Goal: Check status: Check status

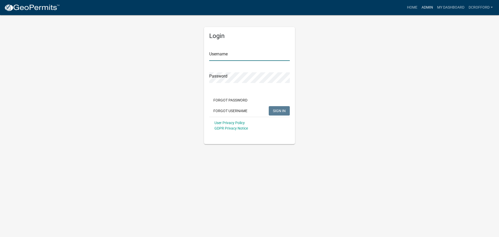
type input "dcrofford"
click at [426, 8] on link "Admin" at bounding box center [427, 8] width 16 height 10
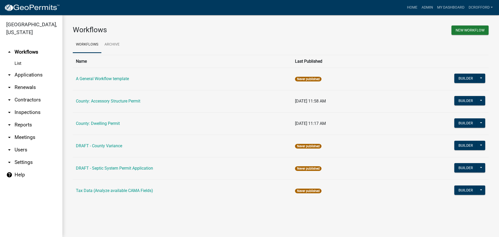
click at [30, 73] on link "arrow_drop_down Applications" at bounding box center [31, 75] width 62 height 12
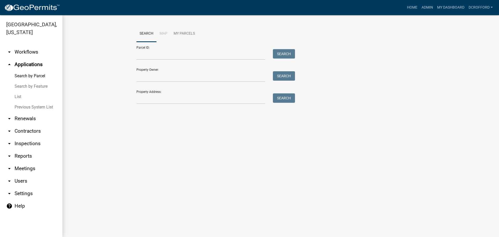
click at [16, 99] on link "List" at bounding box center [31, 96] width 62 height 10
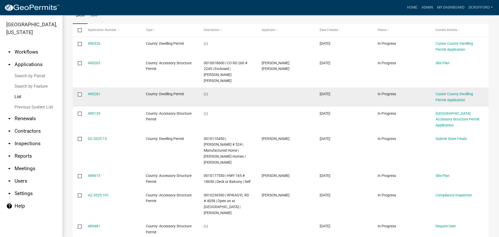
scroll to position [78, 0]
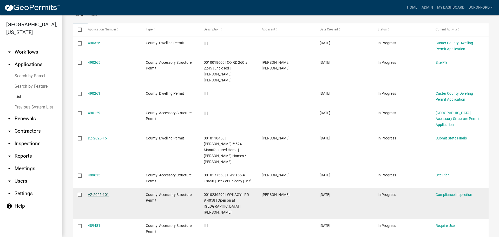
click at [96, 192] on link "AZ-2025-101" at bounding box center [98, 194] width 21 height 4
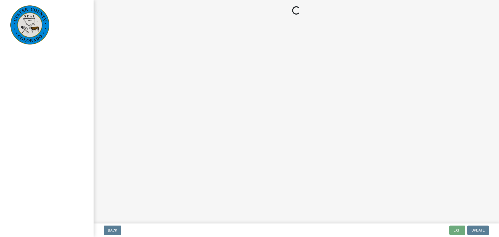
select select "cd09b013-b94f-4524-a046-a3f04ce1867e"
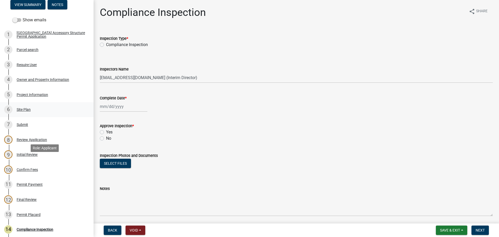
scroll to position [78, 0]
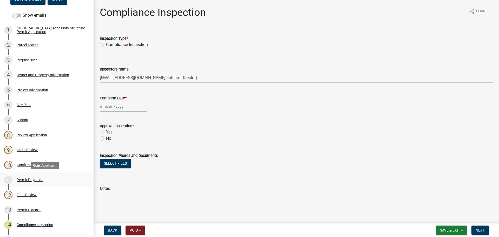
click at [17, 181] on div "Permit Payment" at bounding box center [30, 180] width 26 height 4
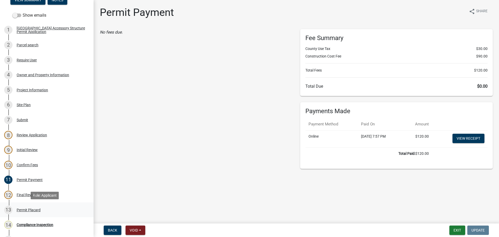
click at [34, 206] on div "13 Permit Placard" at bounding box center [44, 209] width 81 height 8
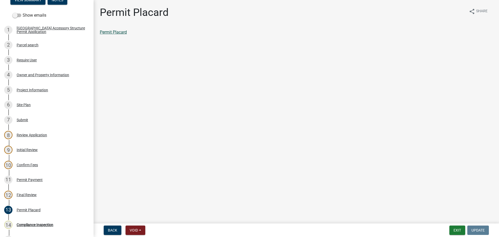
click at [120, 31] on link "Permit Placard" at bounding box center [113, 32] width 27 height 5
